Goal: Transaction & Acquisition: Book appointment/travel/reservation

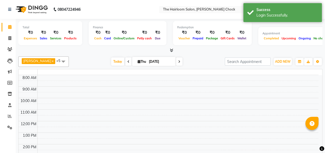
select select "en"
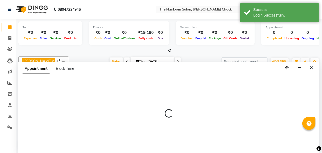
select select "41757"
select select "tentative"
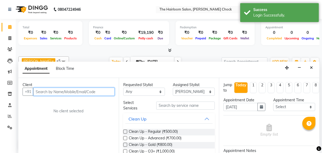
drag, startPoint x: 74, startPoint y: 94, endPoint x: 77, endPoint y: 90, distance: 4.6
click at [75, 94] on input "text" at bounding box center [73, 91] width 81 height 8
click at [76, 92] on input "text" at bounding box center [73, 91] width 81 height 8
click at [77, 90] on input "text" at bounding box center [73, 91] width 81 height 8
click at [78, 93] on input "text" at bounding box center [73, 91] width 81 height 8
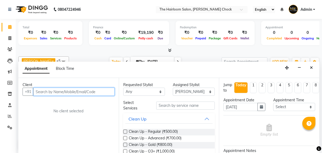
click at [78, 93] on input "text" at bounding box center [73, 91] width 81 height 8
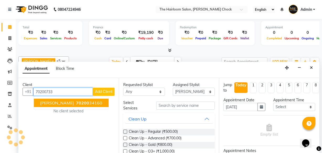
click at [84, 102] on ngb-highlight "70200 34160" at bounding box center [88, 102] width 27 height 5
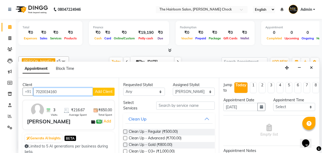
type input "7020034160"
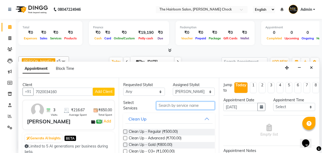
click at [181, 104] on input "text" at bounding box center [185, 105] width 58 height 8
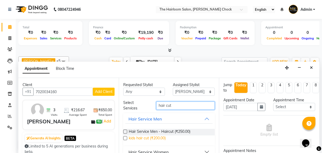
type input "hair cut"
click at [159, 139] on span "kids hair cut (₹200.00)" at bounding box center [147, 138] width 37 height 7
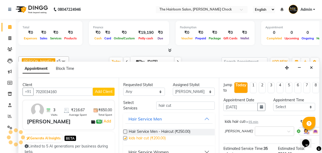
checkbox input "false"
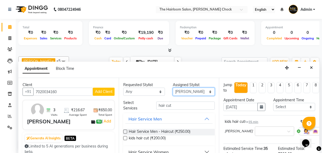
click at [206, 91] on select "Select [PERSON_NAME] [PERSON_NAME] [PERSON_NAME] sir puja [PERSON_NAME] [PERSON…" at bounding box center [194, 91] width 42 height 8
select select "41755"
click at [173, 87] on select "Select [PERSON_NAME] [PERSON_NAME] [PERSON_NAME] sir puja [PERSON_NAME] [PERSON…" at bounding box center [194, 91] width 42 height 8
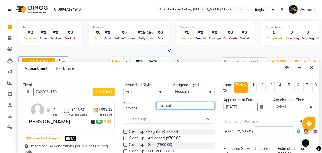
click at [186, 104] on input "hair cut" at bounding box center [185, 105] width 58 height 8
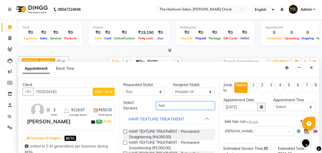
type input "hair"
click at [162, 123] on button "HAIR TEXTURE TREATMENT" at bounding box center [168, 118] width 87 height 9
click at [181, 104] on input "hair" at bounding box center [185, 105] width 58 height 8
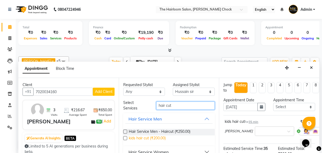
type input "hair cut"
click at [148, 136] on span "kids hair cut (₹200.00)" at bounding box center [147, 138] width 37 height 7
checkbox input "false"
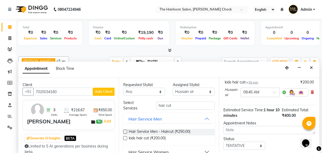
scroll to position [95, 0]
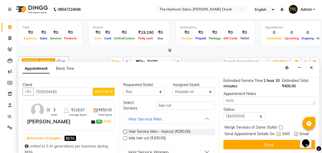
click at [277, 132] on label at bounding box center [278, 134] width 4 height 4
click at [277, 133] on input "checkbox" at bounding box center [277, 134] width 3 height 3
checkbox input "false"
click at [294, 132] on label at bounding box center [296, 134] width 4 height 4
click at [294, 133] on input "checkbox" at bounding box center [295, 134] width 3 height 3
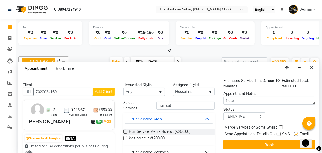
checkbox input "false"
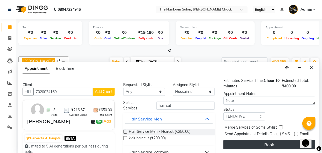
click at [278, 147] on button "Book" at bounding box center [269, 144] width 92 height 9
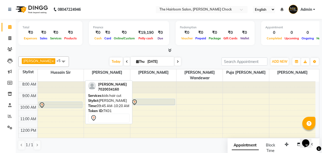
click at [53, 102] on div at bounding box center [60, 105] width 43 height 6
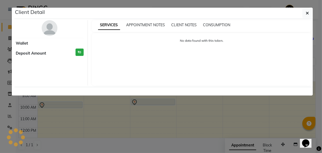
select select "7"
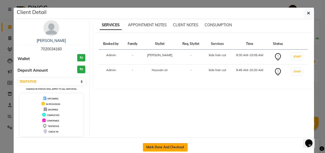
click at [148, 143] on button "Mark Done And Checkout" at bounding box center [165, 147] width 45 height 8
select select "service"
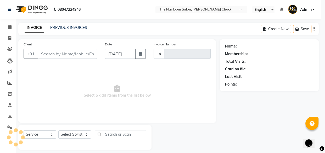
type input "3472"
select select "5926"
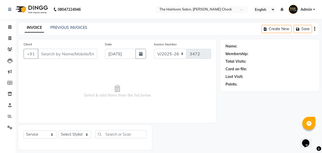
type input "7020034160"
select select "41757"
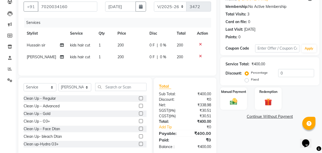
scroll to position [47, 0]
click at [231, 104] on img at bounding box center [233, 101] width 13 height 9
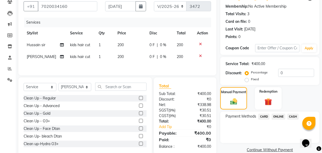
click at [278, 116] on span "ONLINE" at bounding box center [278, 116] width 14 height 6
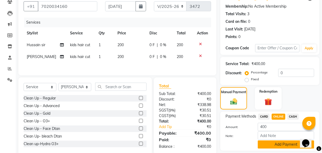
click at [272, 147] on button "Add Payment" at bounding box center [285, 144] width 56 height 8
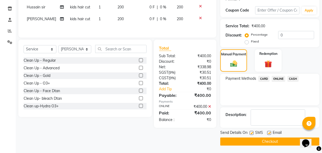
scroll to position [85, 0]
click at [253, 133] on label at bounding box center [251, 132] width 4 height 4
click at [253, 133] on input "checkbox" at bounding box center [250, 132] width 3 height 3
checkbox input "false"
drag, startPoint x: 268, startPoint y: 133, endPoint x: 261, endPoint y: 139, distance: 9.3
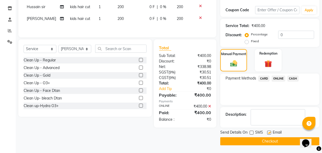
click at [267, 133] on label at bounding box center [269, 132] width 4 height 4
click at [267, 133] on input "checkbox" at bounding box center [268, 132] width 3 height 3
checkbox input "false"
click at [261, 139] on button "Checkout" at bounding box center [269, 141] width 99 height 8
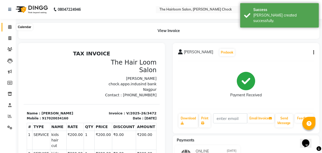
click at [8, 26] on icon at bounding box center [9, 27] width 3 height 4
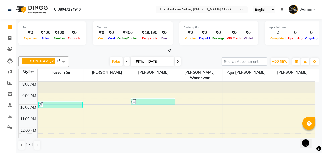
drag, startPoint x: 8, startPoint y: 26, endPoint x: 50, endPoint y: 56, distance: 51.3
